Goal: Task Accomplishment & Management: Manage account settings

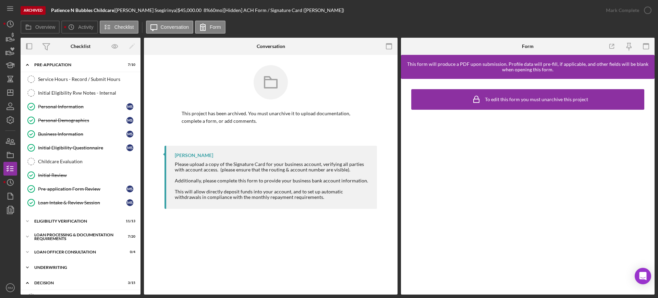
scroll to position [216, 0]
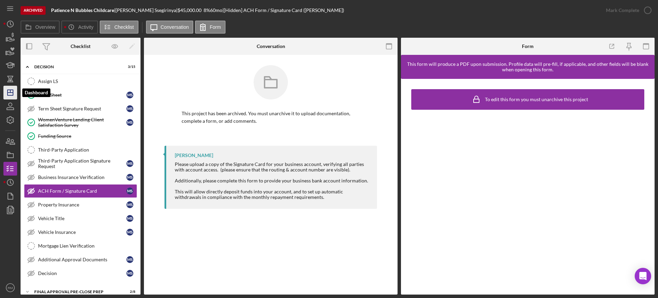
click at [8, 92] on polygon "button" at bounding box center [10, 92] width 5 height 5
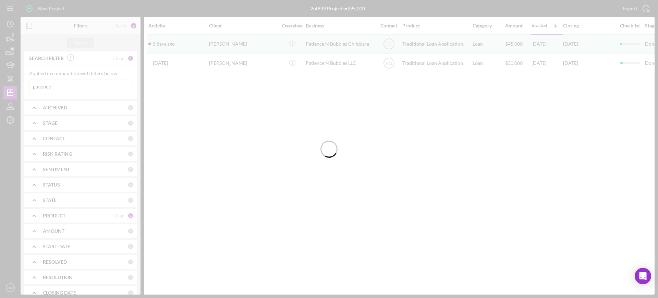
click at [67, 84] on div at bounding box center [329, 149] width 658 height 298
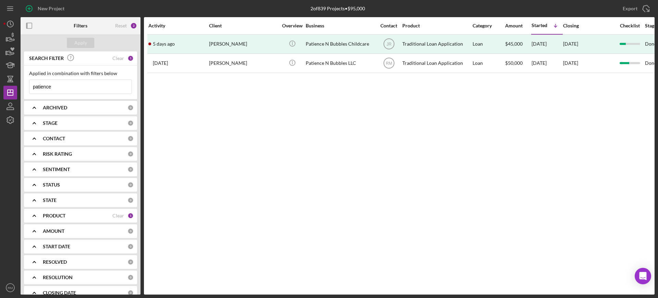
click at [67, 84] on input "patience" at bounding box center [80, 87] width 102 height 14
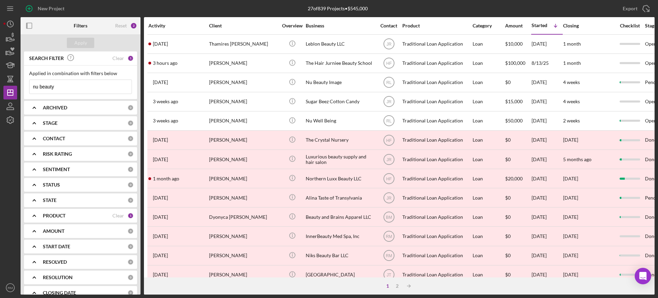
click at [82, 84] on input "nu beauty" at bounding box center [80, 87] width 102 height 14
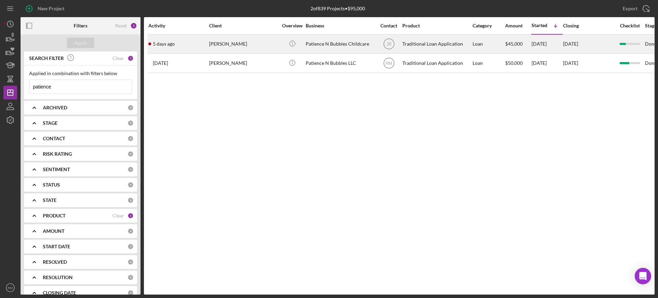
type input "patience"
click at [272, 47] on div "[PERSON_NAME]" at bounding box center [243, 44] width 69 height 18
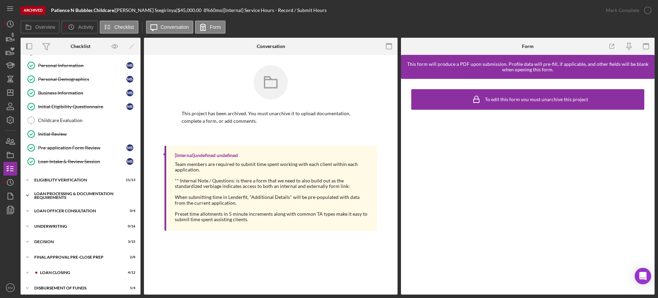
scroll to position [43, 0]
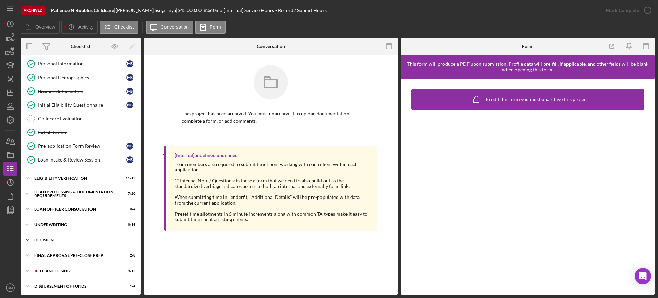
click at [61, 237] on div "Icon/Expander Decision 3 / 15" at bounding box center [81, 240] width 120 height 14
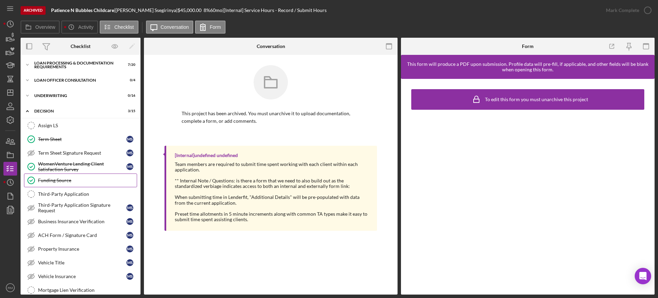
scroll to position [219, 0]
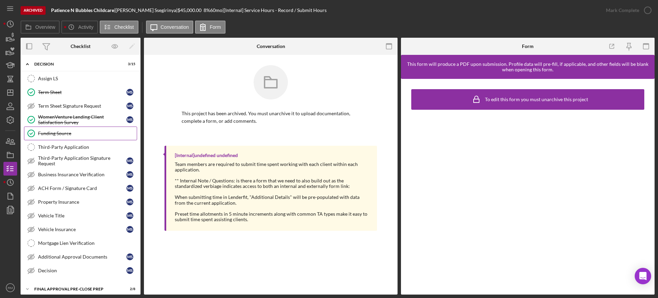
click at [87, 181] on link "ACH Form / Signature Card ACH Form / Signature Card M S" at bounding box center [80, 188] width 113 height 14
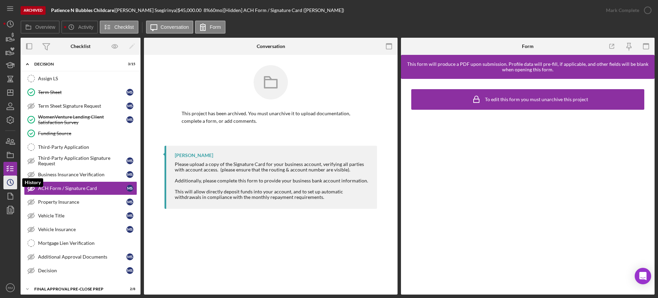
click at [12, 176] on icon "Icon/History" at bounding box center [10, 182] width 17 height 17
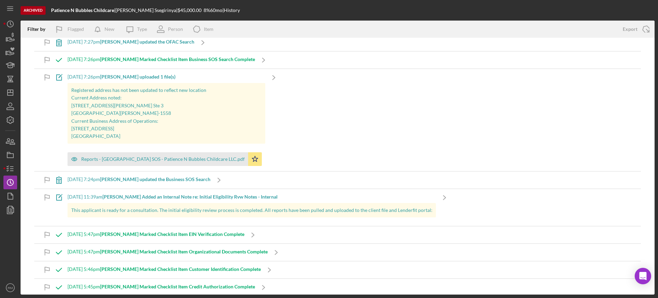
scroll to position [1439, 0]
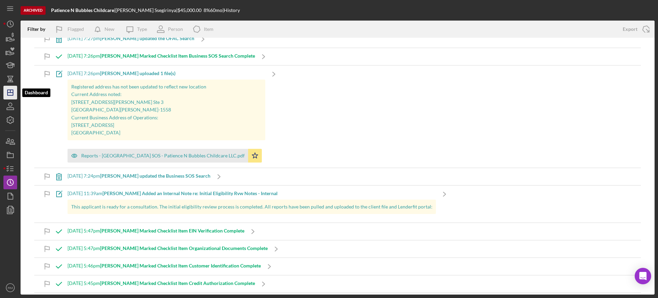
click at [10, 88] on icon "Icon/Dashboard" at bounding box center [10, 92] width 17 height 17
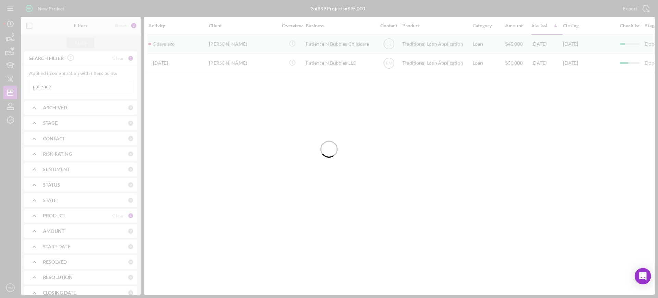
click at [73, 85] on div at bounding box center [329, 149] width 658 height 298
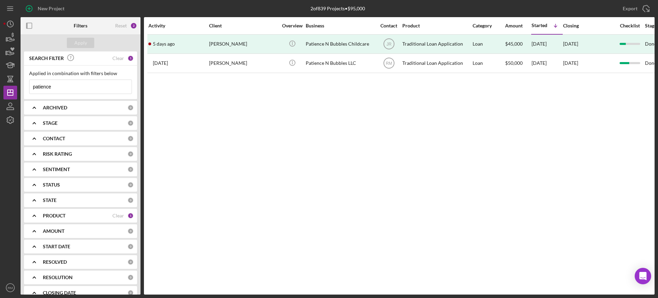
click at [73, 85] on input "patience" at bounding box center [80, 87] width 102 height 14
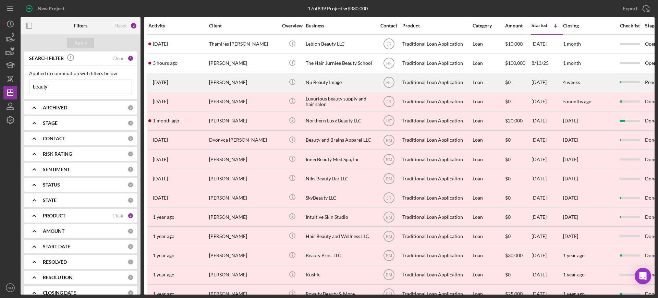
type input "beauty"
click at [209, 77] on div "[PERSON_NAME]" at bounding box center [243, 82] width 69 height 18
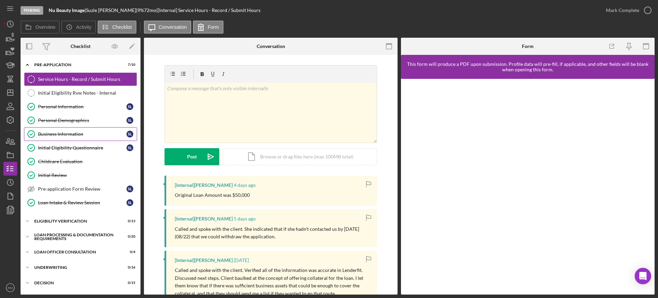
scroll to position [92, 0]
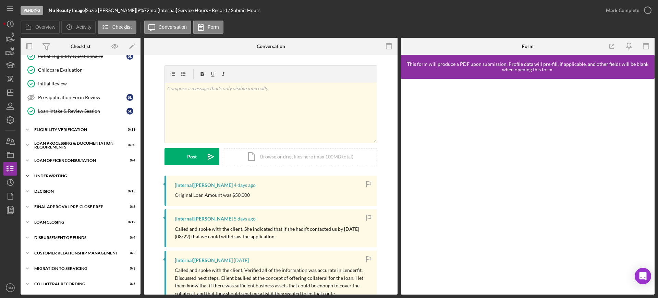
click at [67, 176] on div "Underwriting" at bounding box center [83, 176] width 98 height 4
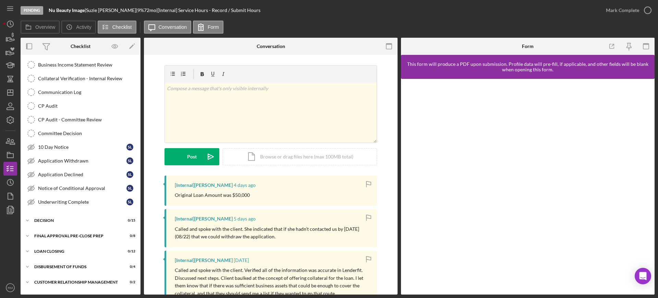
scroll to position [315, 0]
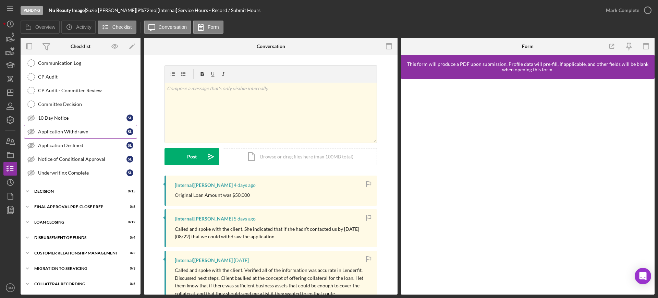
click at [71, 133] on div "Application Withdrawn" at bounding box center [82, 131] width 88 height 5
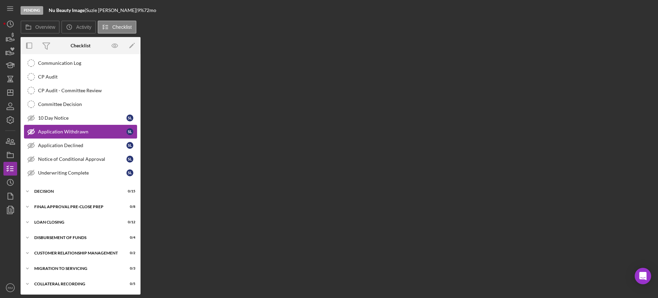
scroll to position [315, 0]
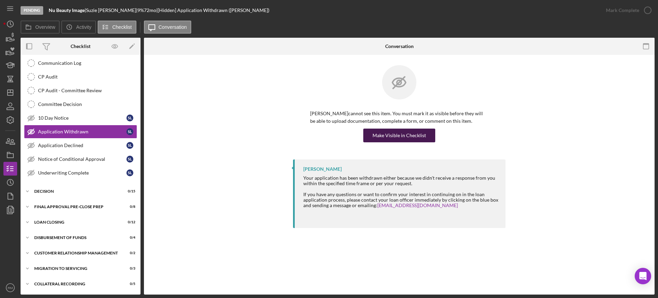
click at [409, 134] on div "Make Visible in Checklist" at bounding box center [399, 136] width 53 height 14
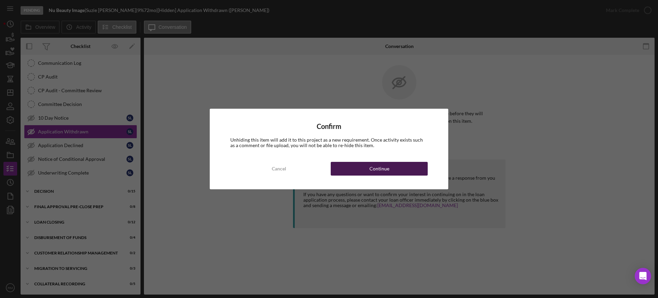
click at [389, 166] on button "Continue" at bounding box center [379, 169] width 97 height 14
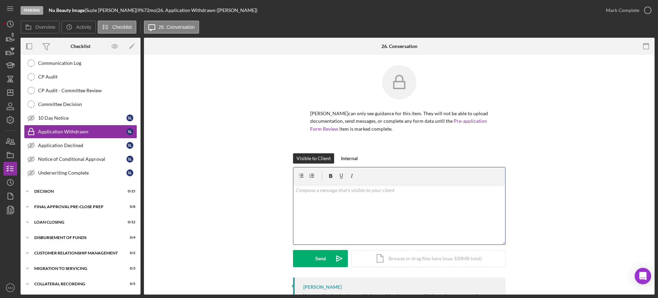
click at [337, 198] on div "v Color teal Color pink Remove color Add row above Add row below Add column bef…" at bounding box center [399, 214] width 212 height 60
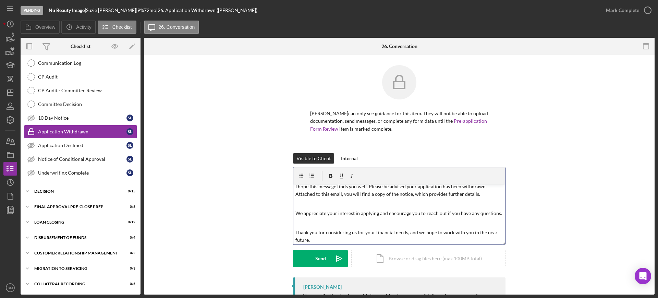
scroll to position [0, 0]
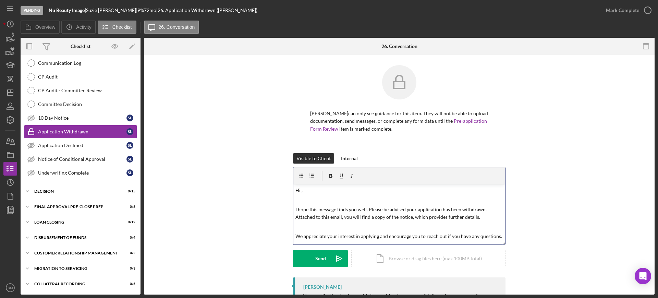
click at [307, 196] on p at bounding box center [399, 200] width 208 height 8
click at [386, 261] on div "Icon/Document Browse or drag files here (max 100MB total) Tap to choose files o…" at bounding box center [428, 258] width 154 height 17
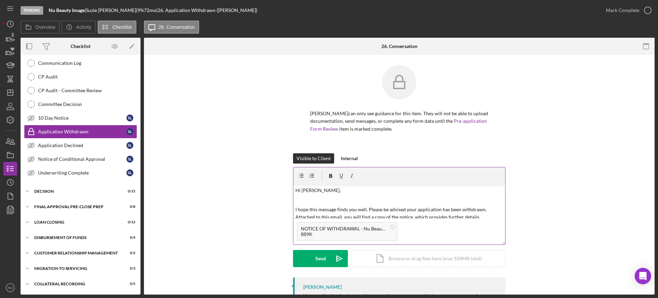
scroll to position [65, 0]
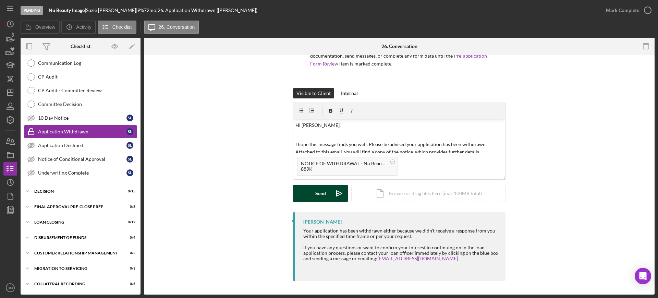
click at [305, 195] on button "Send Icon/icon-invite-send" at bounding box center [320, 193] width 55 height 17
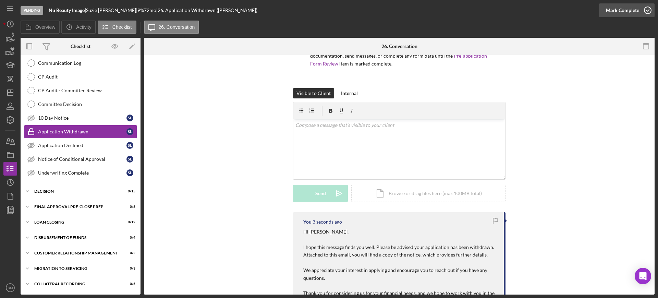
click at [621, 5] on div "Mark Complete" at bounding box center [622, 10] width 33 height 14
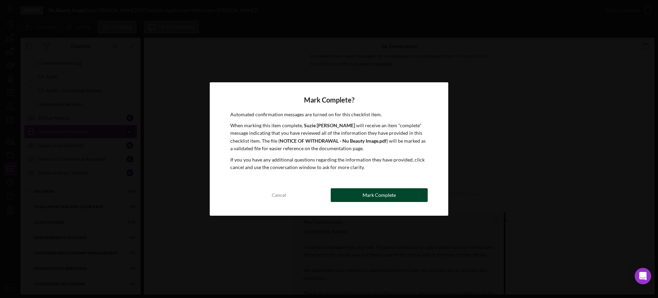
click at [361, 193] on button "Mark Complete" at bounding box center [379, 195] width 97 height 14
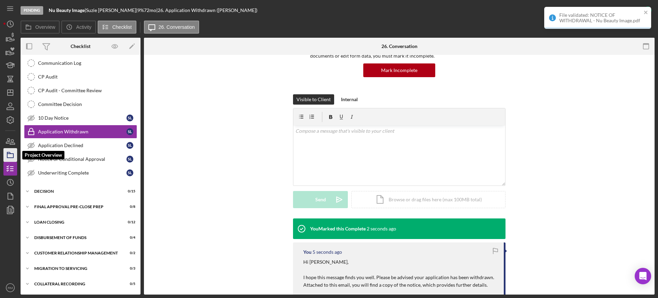
click at [11, 154] on polygon "button" at bounding box center [8, 152] width 3 height 1
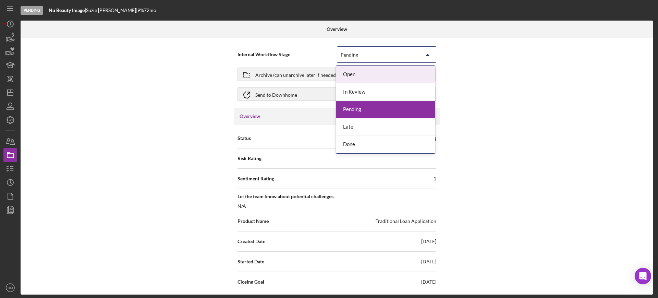
click at [373, 55] on div "Pending" at bounding box center [378, 55] width 82 height 16
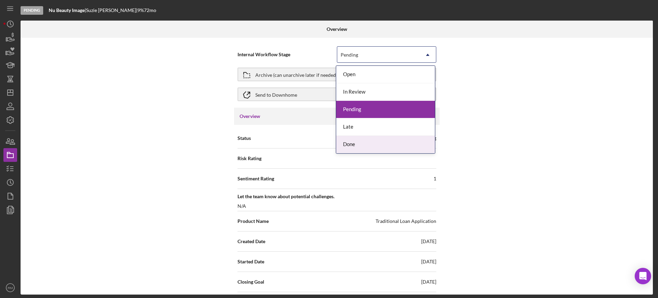
click at [361, 139] on div "Done" at bounding box center [385, 144] width 99 height 17
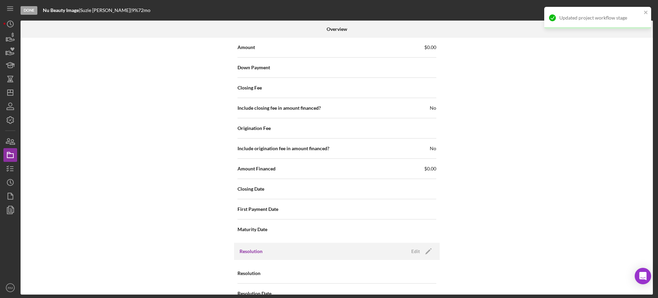
scroll to position [791, 0]
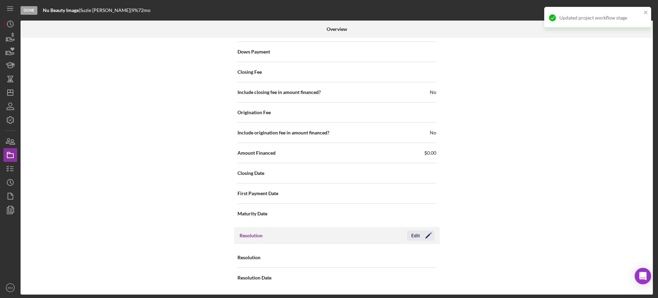
click at [413, 232] on div "Edit" at bounding box center [415, 235] width 9 height 10
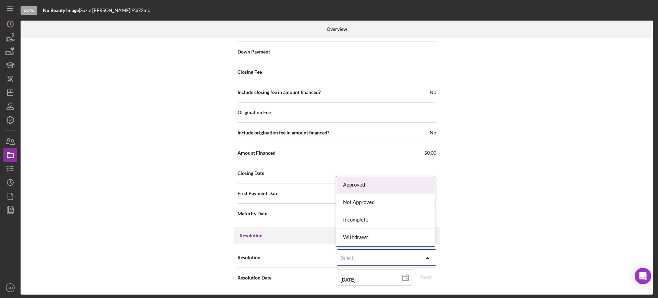
click at [357, 262] on div "Select..." at bounding box center [378, 258] width 82 height 16
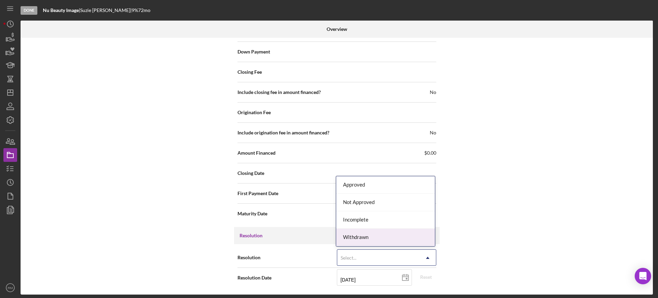
click at [363, 240] on div "Withdrawn" at bounding box center [385, 237] width 99 height 17
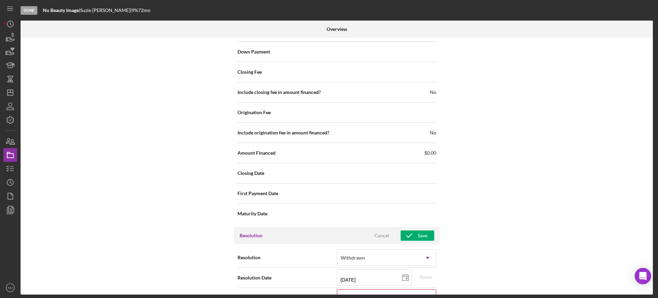
scroll to position [835, 0]
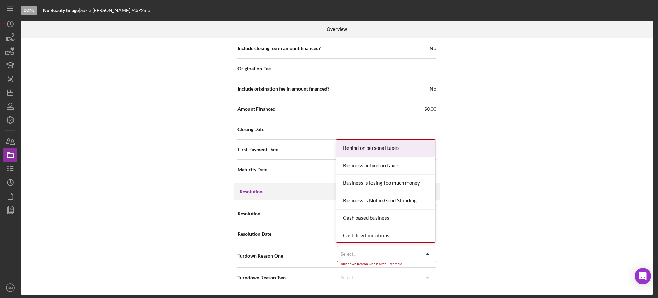
click at [359, 247] on div "Select..." at bounding box center [378, 254] width 82 height 16
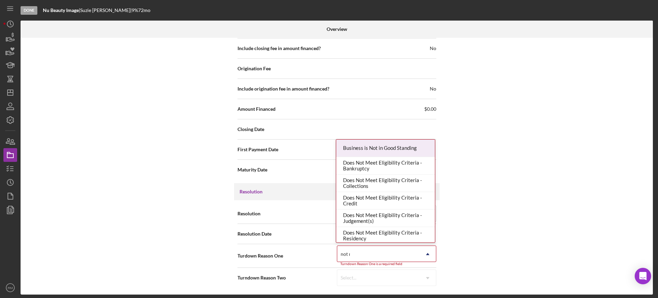
type input "not re"
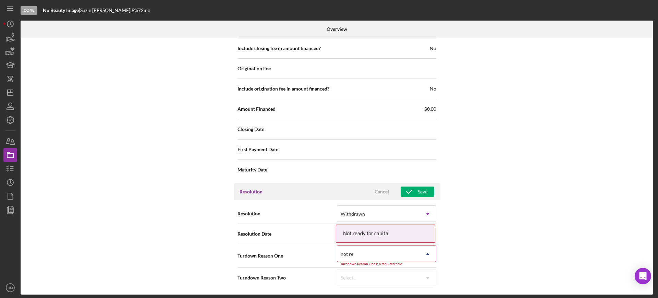
click at [373, 231] on div "Not ready for capital" at bounding box center [385, 233] width 99 height 17
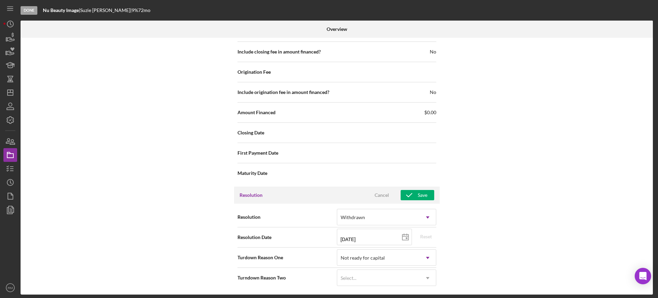
scroll to position [831, 0]
click at [421, 199] on div "Save" at bounding box center [423, 195] width 10 height 10
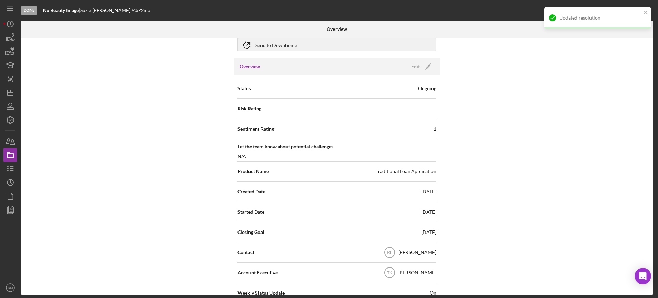
scroll to position [13, 0]
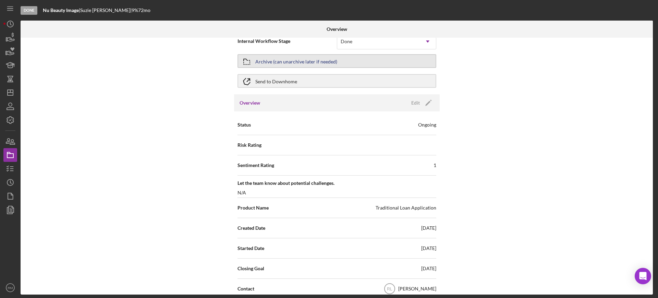
click at [297, 68] on div "Archive (can unarchive later if needed)" at bounding box center [337, 60] width 199 height 17
click at [248, 58] on icon "button" at bounding box center [246, 61] width 17 height 17
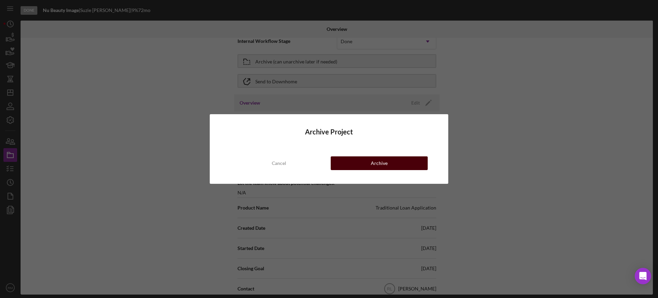
click at [377, 161] on div "Archive" at bounding box center [379, 163] width 17 height 14
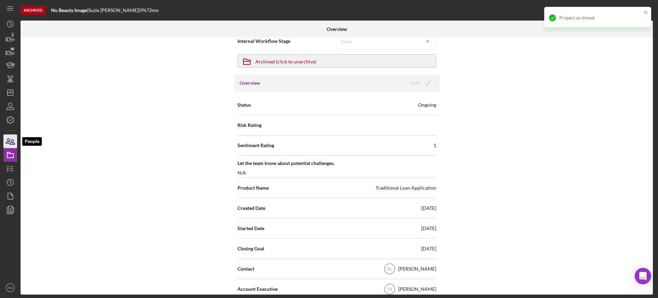
click at [10, 146] on icon "button" at bounding box center [10, 141] width 17 height 17
